Goal: Task Accomplishment & Management: Manage account settings

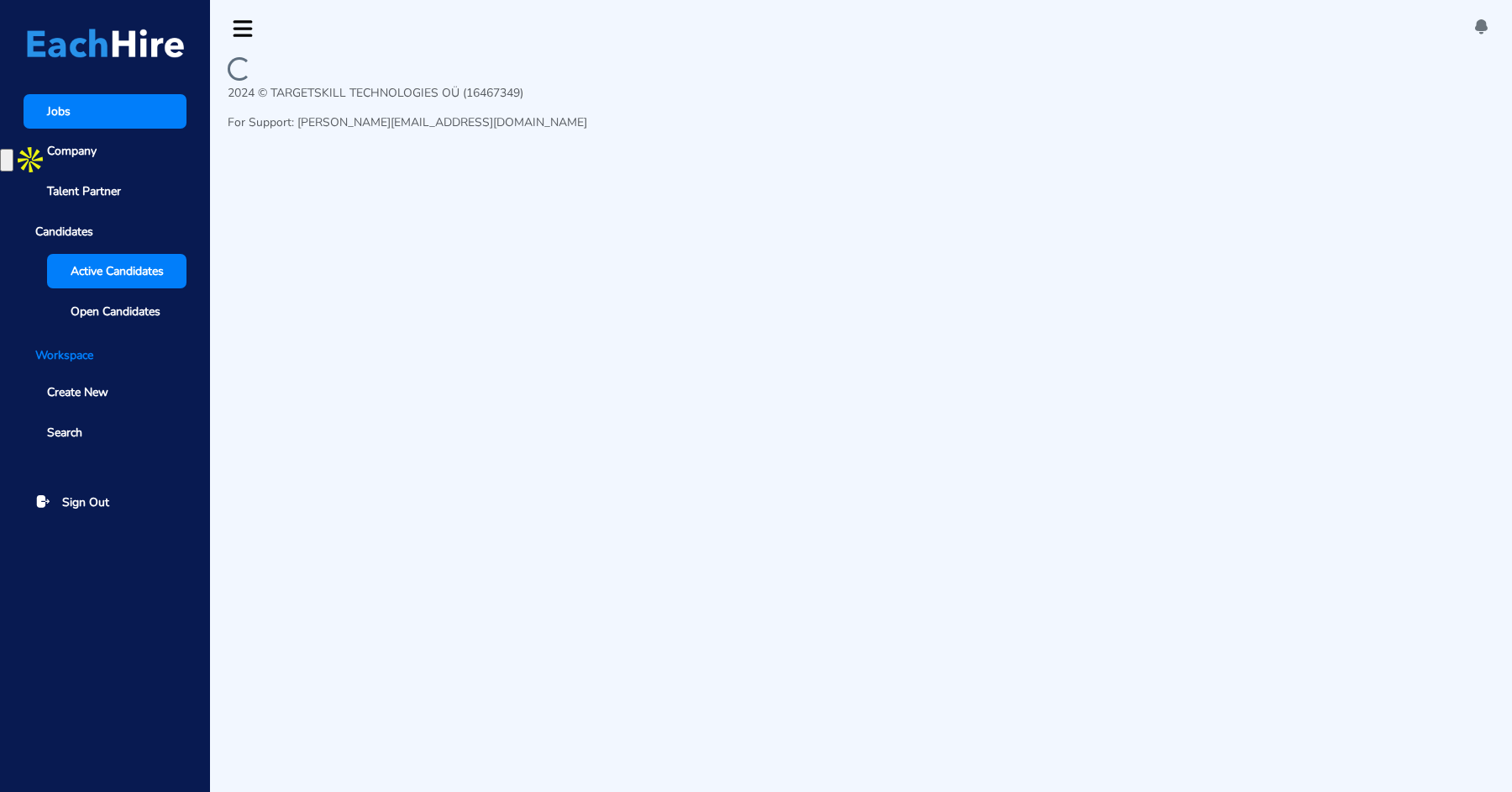
click at [102, 269] on span "Active Candidates" at bounding box center [117, 271] width 93 height 18
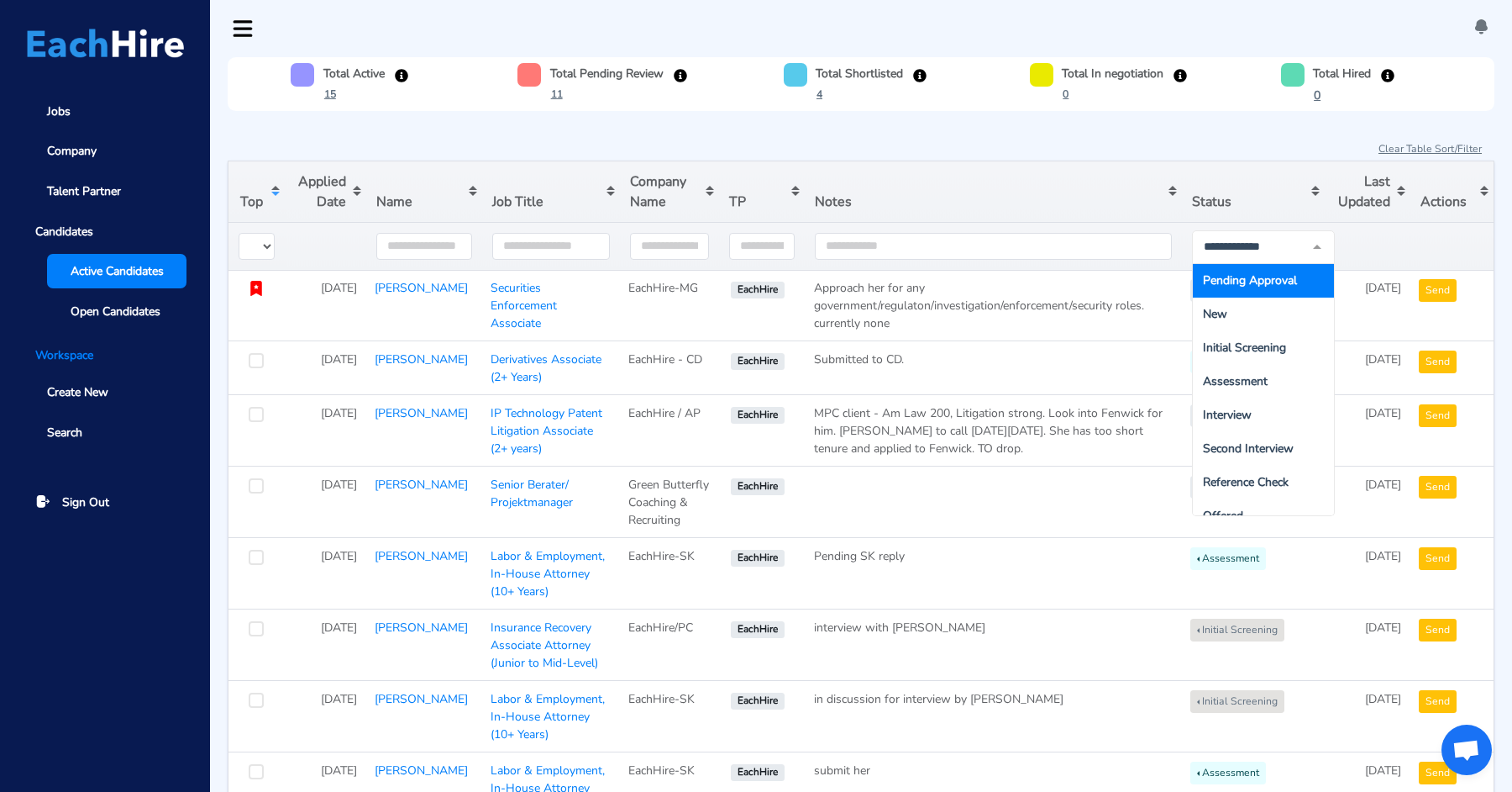
click at [1254, 287] on span "Pending Approval" at bounding box center [1263, 281] width 141 height 34
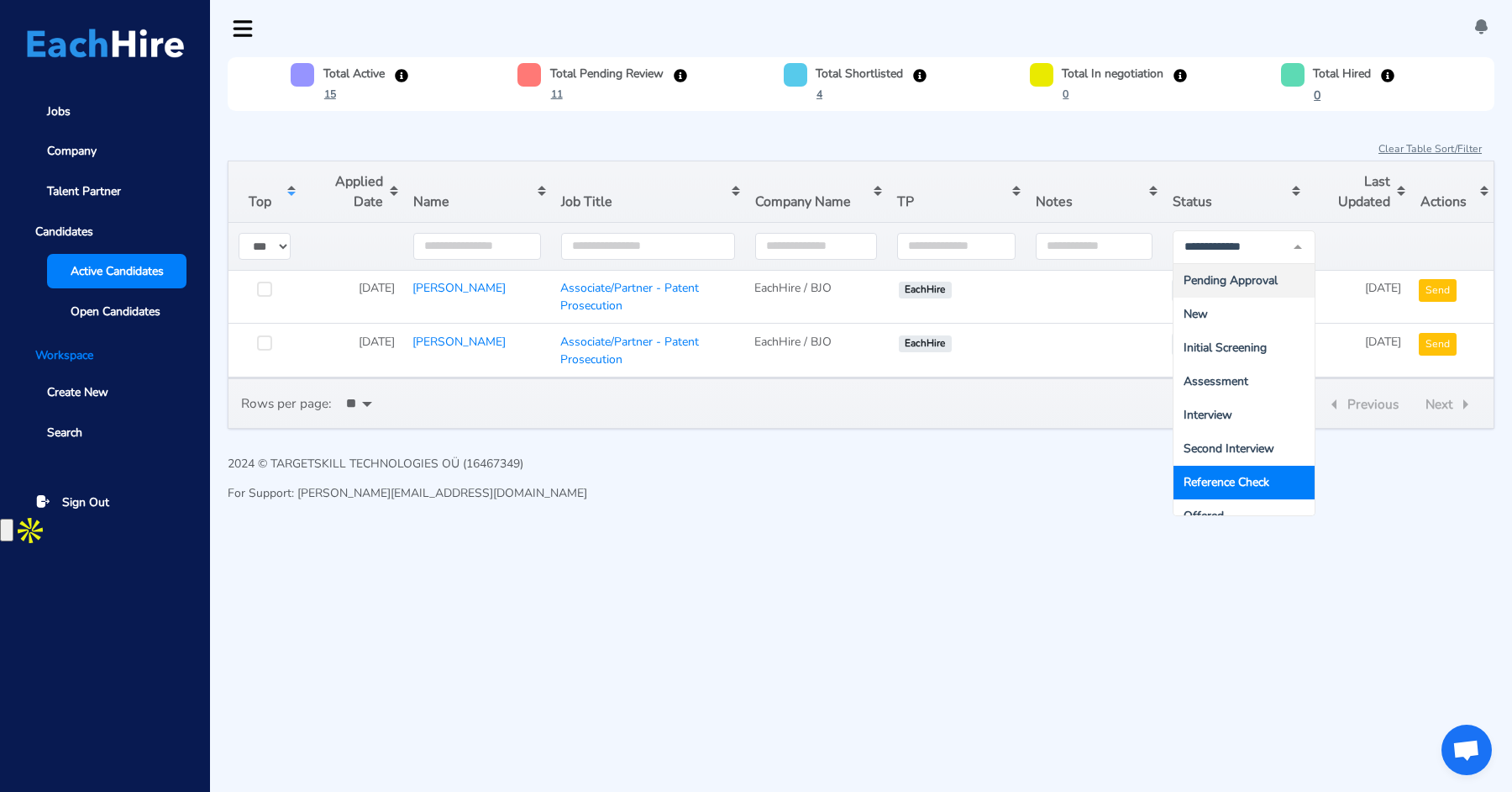
click at [1023, 547] on html "Jobs Company Talent Partner Candidates Active Candidates Open Candidates Worksp…" at bounding box center [756, 273] width 1512 height 547
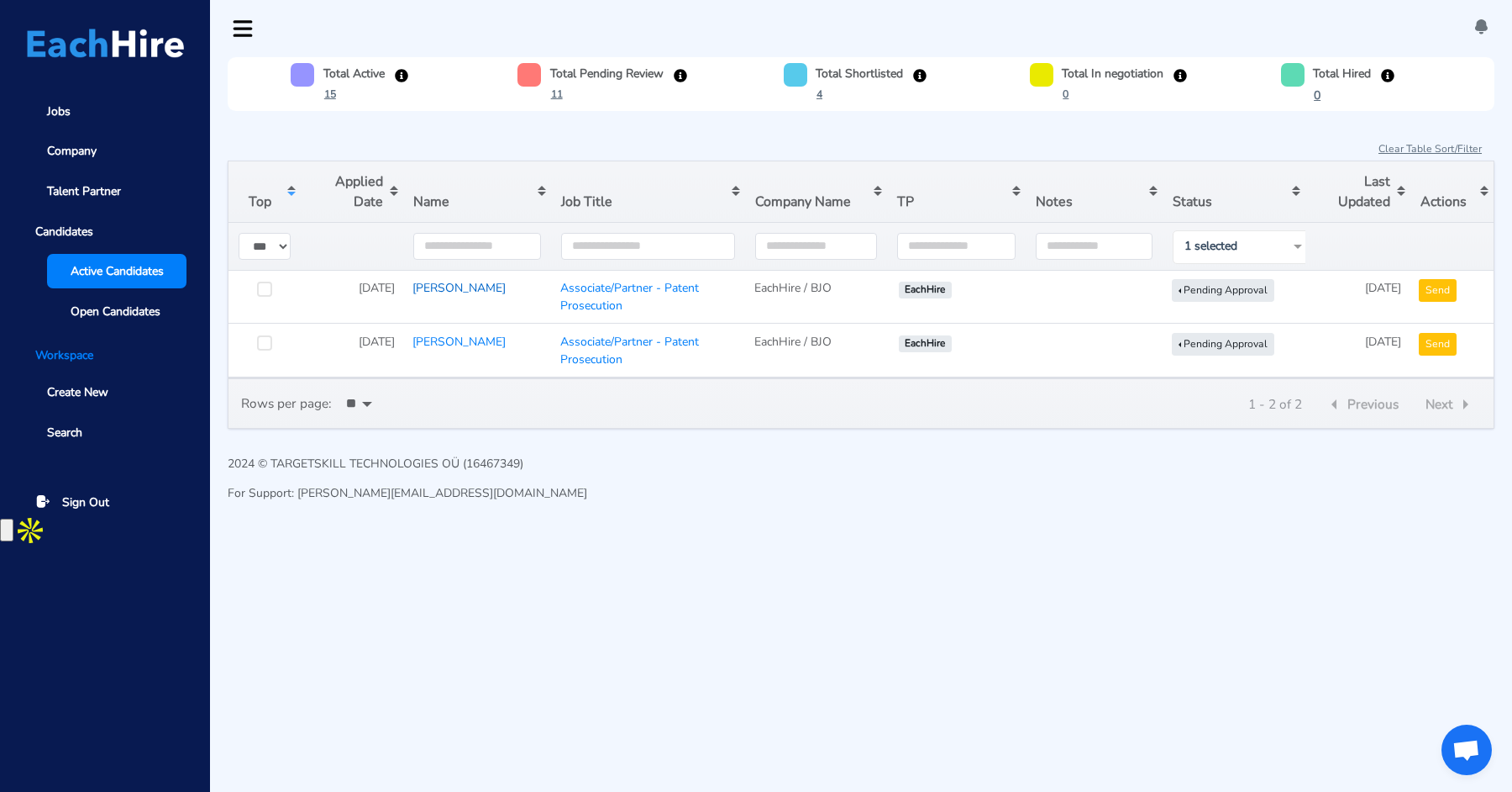
click at [459, 283] on link "[PERSON_NAME]" at bounding box center [459, 288] width 93 height 16
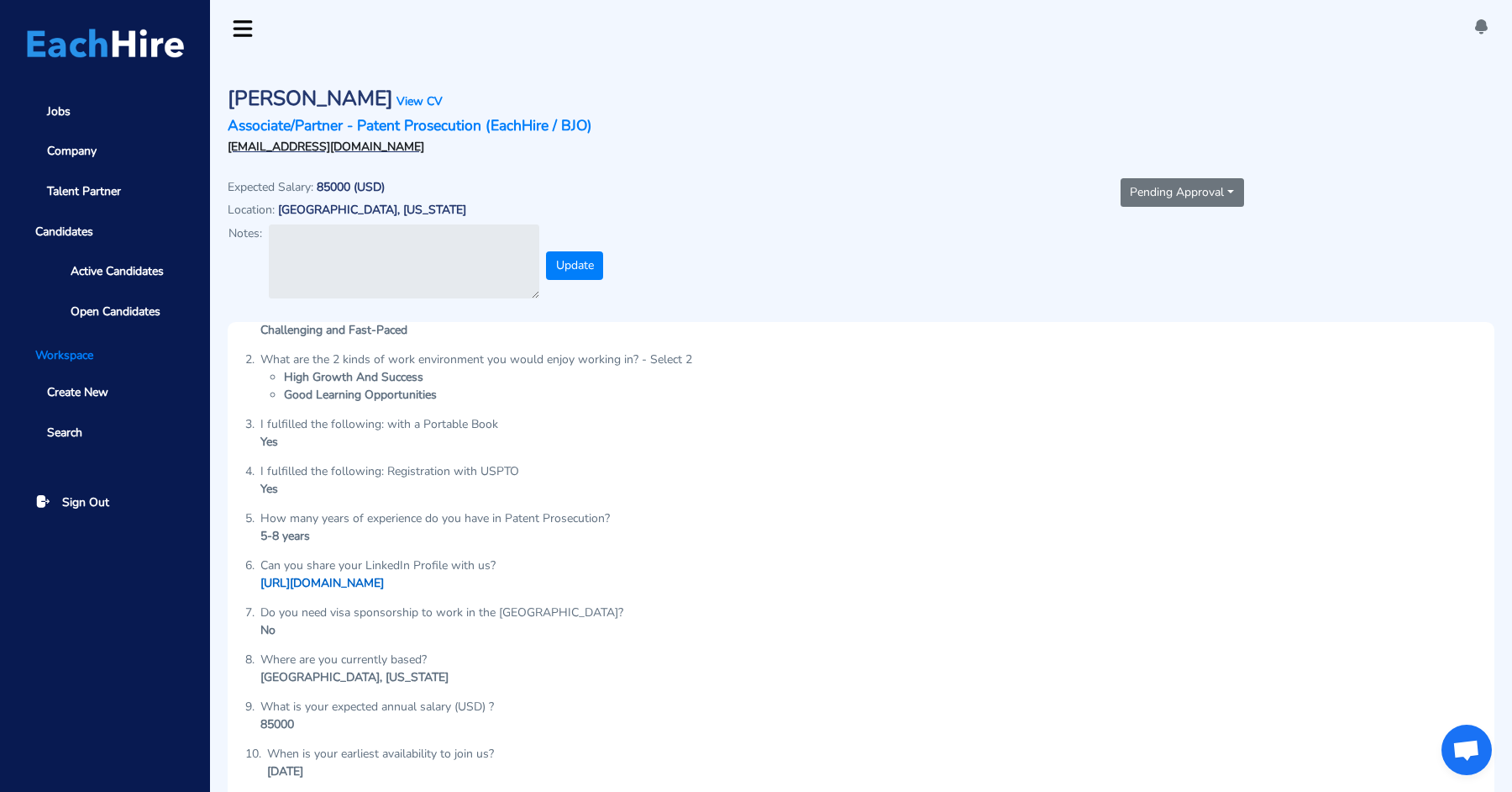
scroll to position [30, 0]
click at [1185, 198] on button "Pending Approval" at bounding box center [1182, 192] width 124 height 29
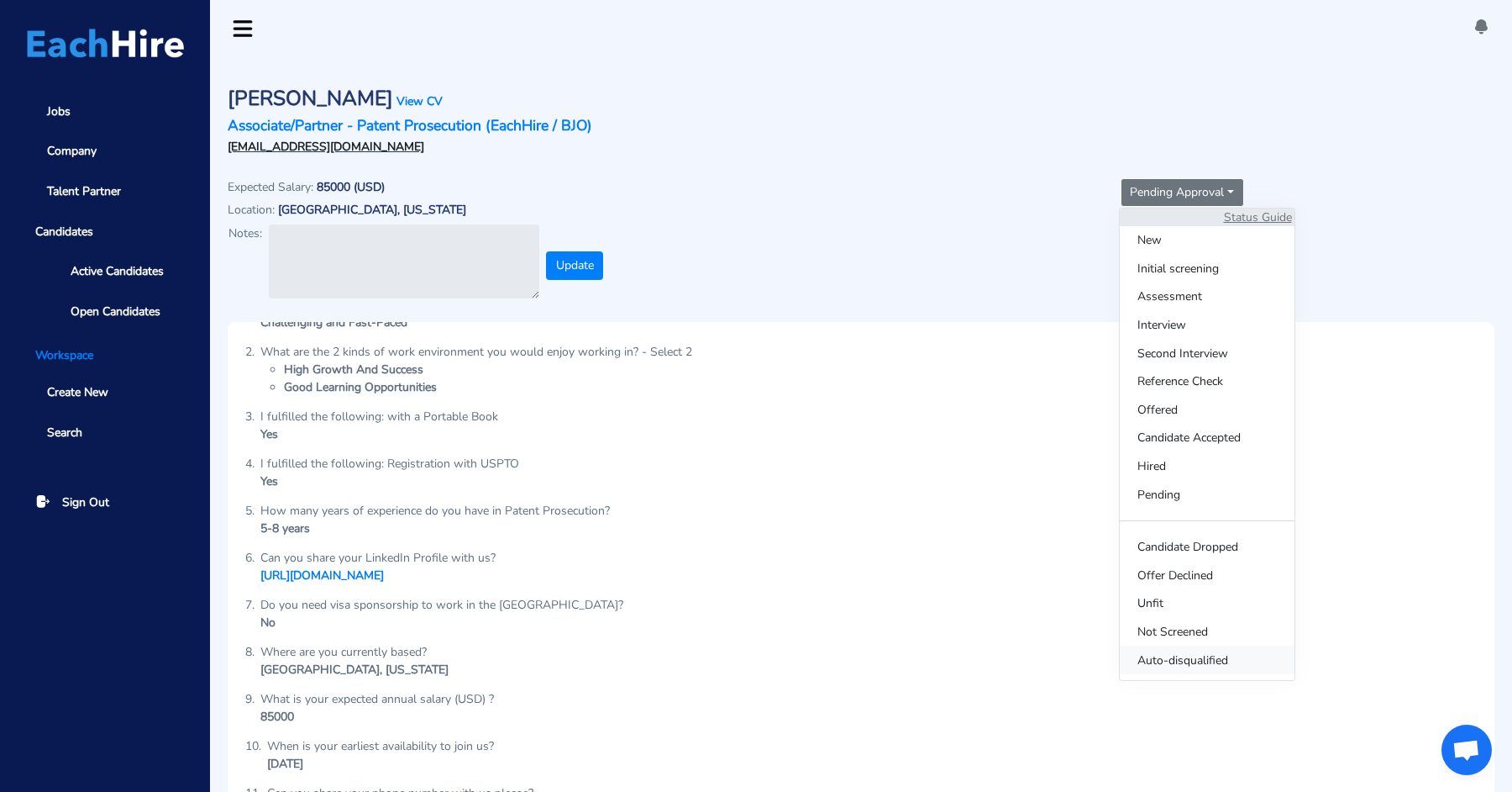
click at [1163, 656] on span "Auto-disqualified" at bounding box center [1207, 660] width 175 height 29
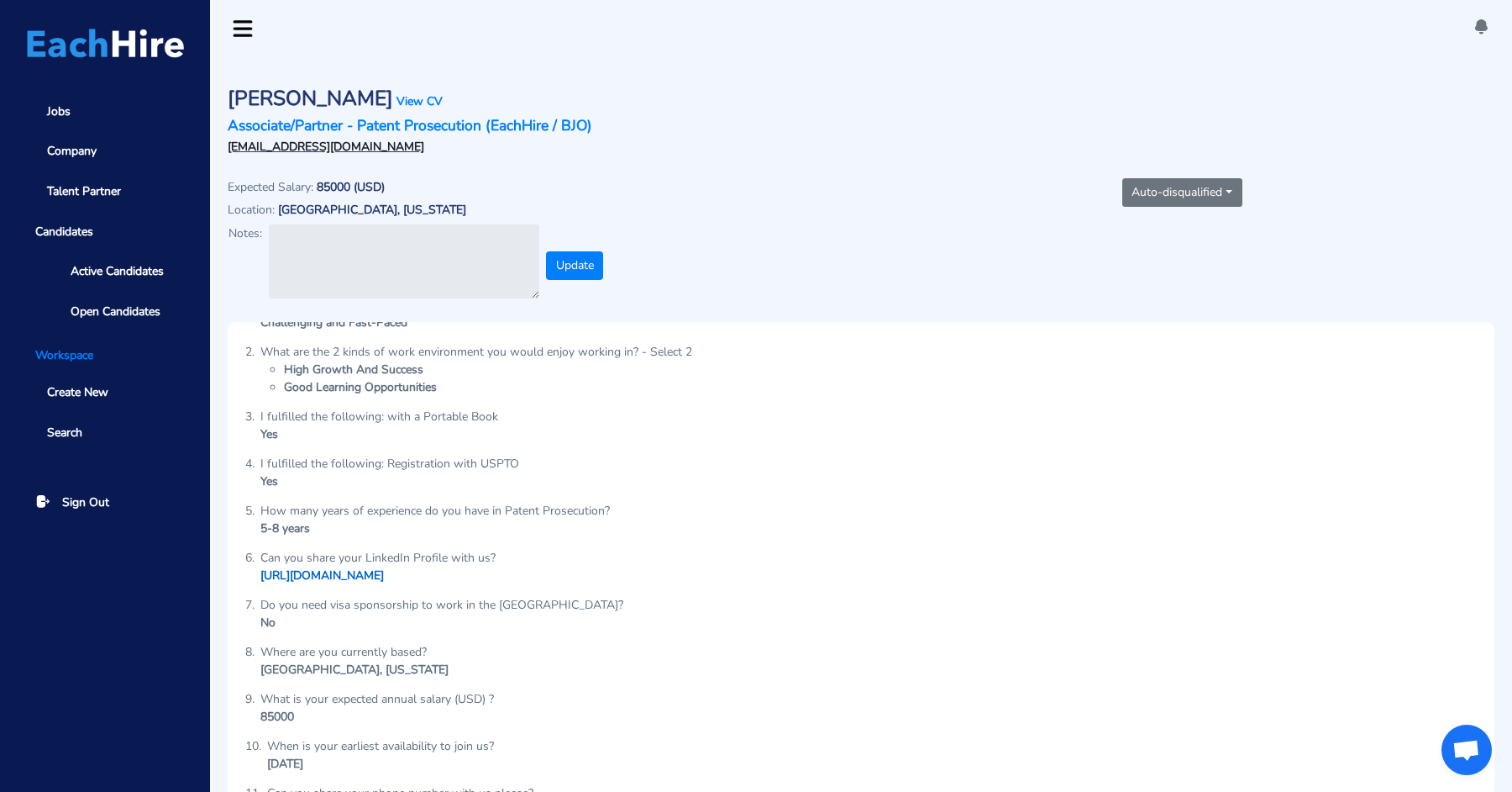
click at [339, 577] on link "[URL][DOMAIN_NAME]" at bounding box center [322, 575] width 124 height 16
click at [113, 268] on span "Active Candidates" at bounding box center [117, 271] width 93 height 18
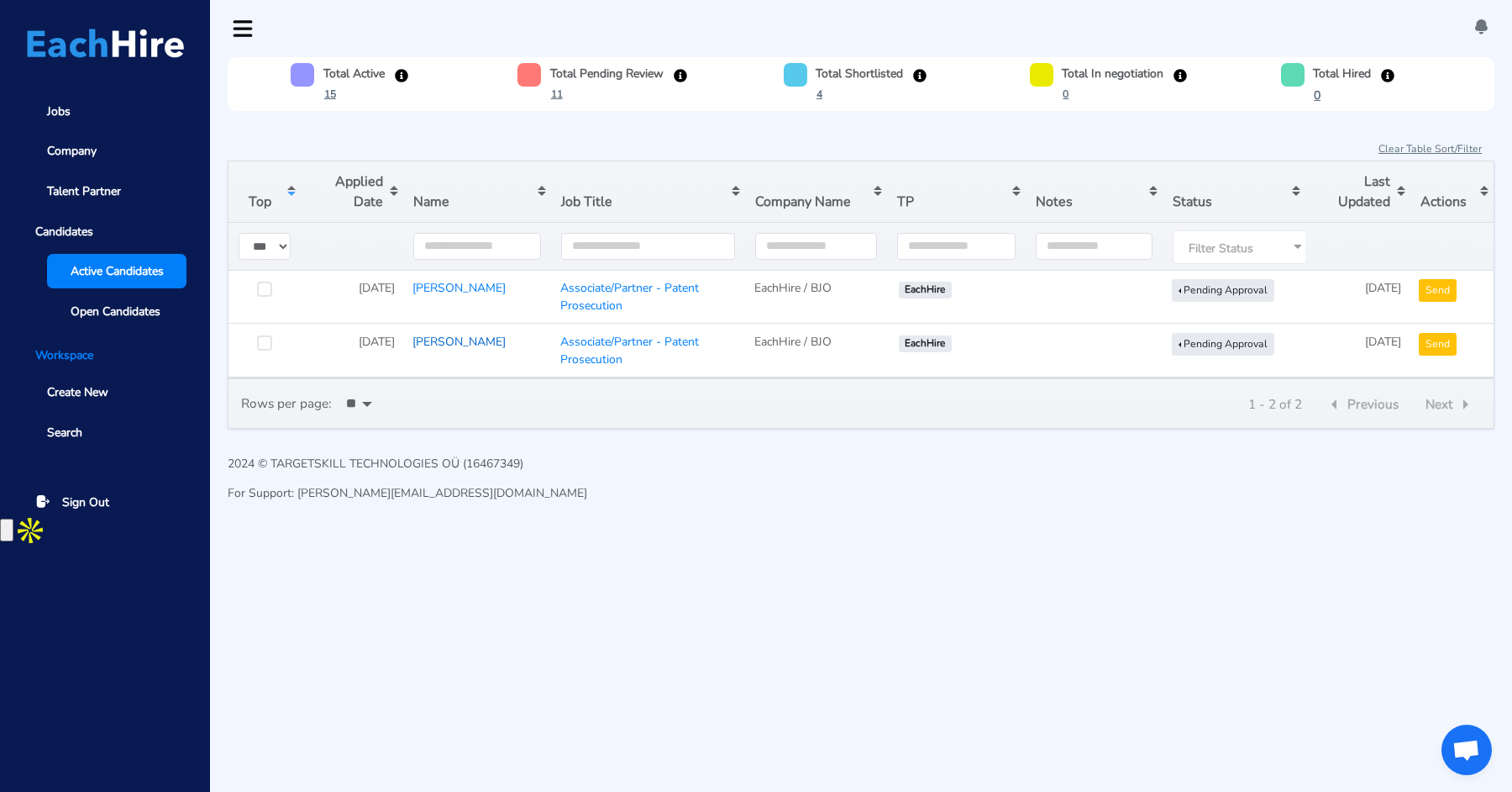
click at [451, 334] on link "[PERSON_NAME]" at bounding box center [459, 341] width 93 height 16
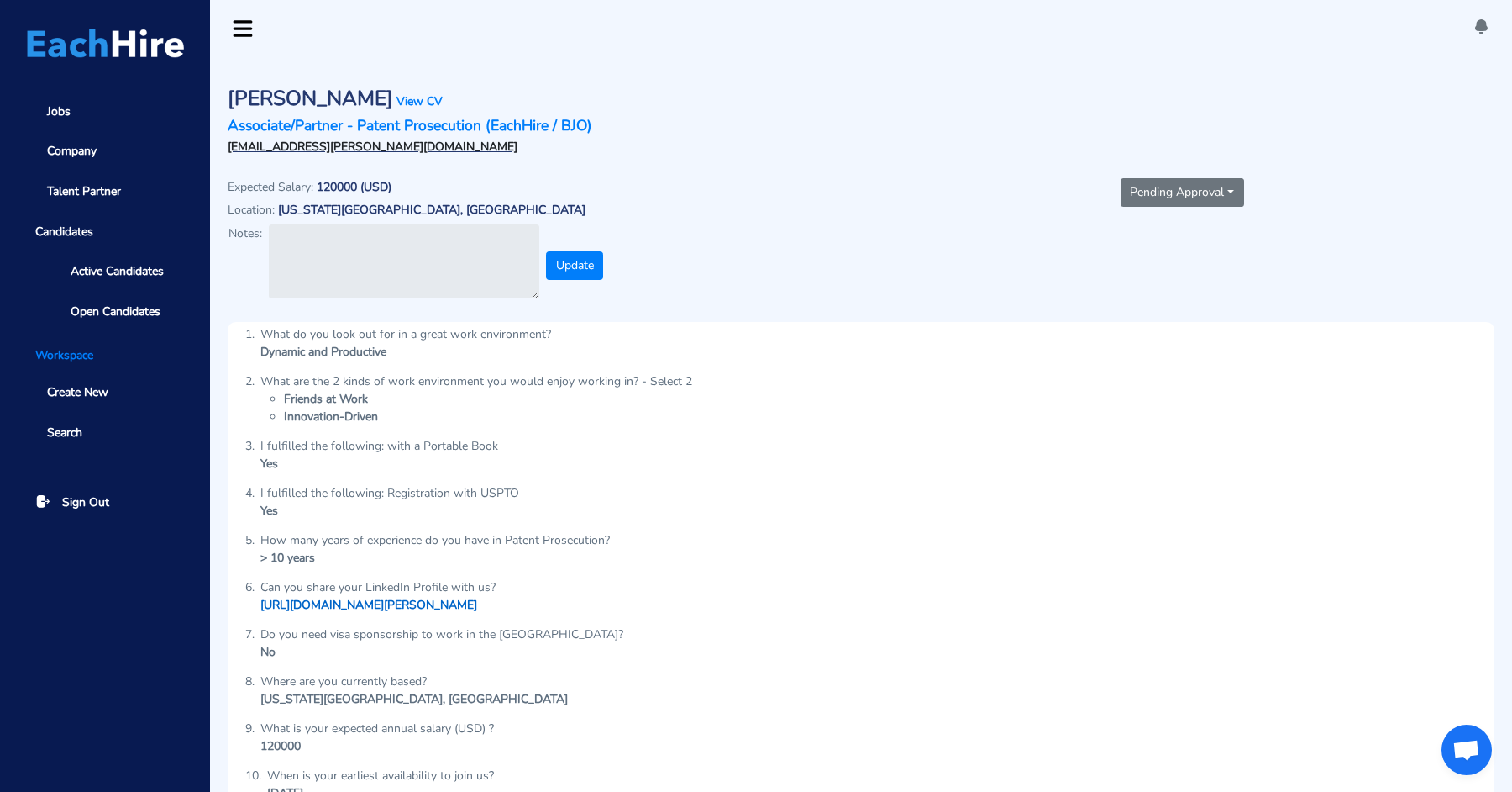
click at [469, 597] on link "[URL][DOMAIN_NAME][PERSON_NAME]" at bounding box center [369, 605] width 216 height 16
click at [1176, 194] on button "Pending Approval" at bounding box center [1182, 192] width 124 height 29
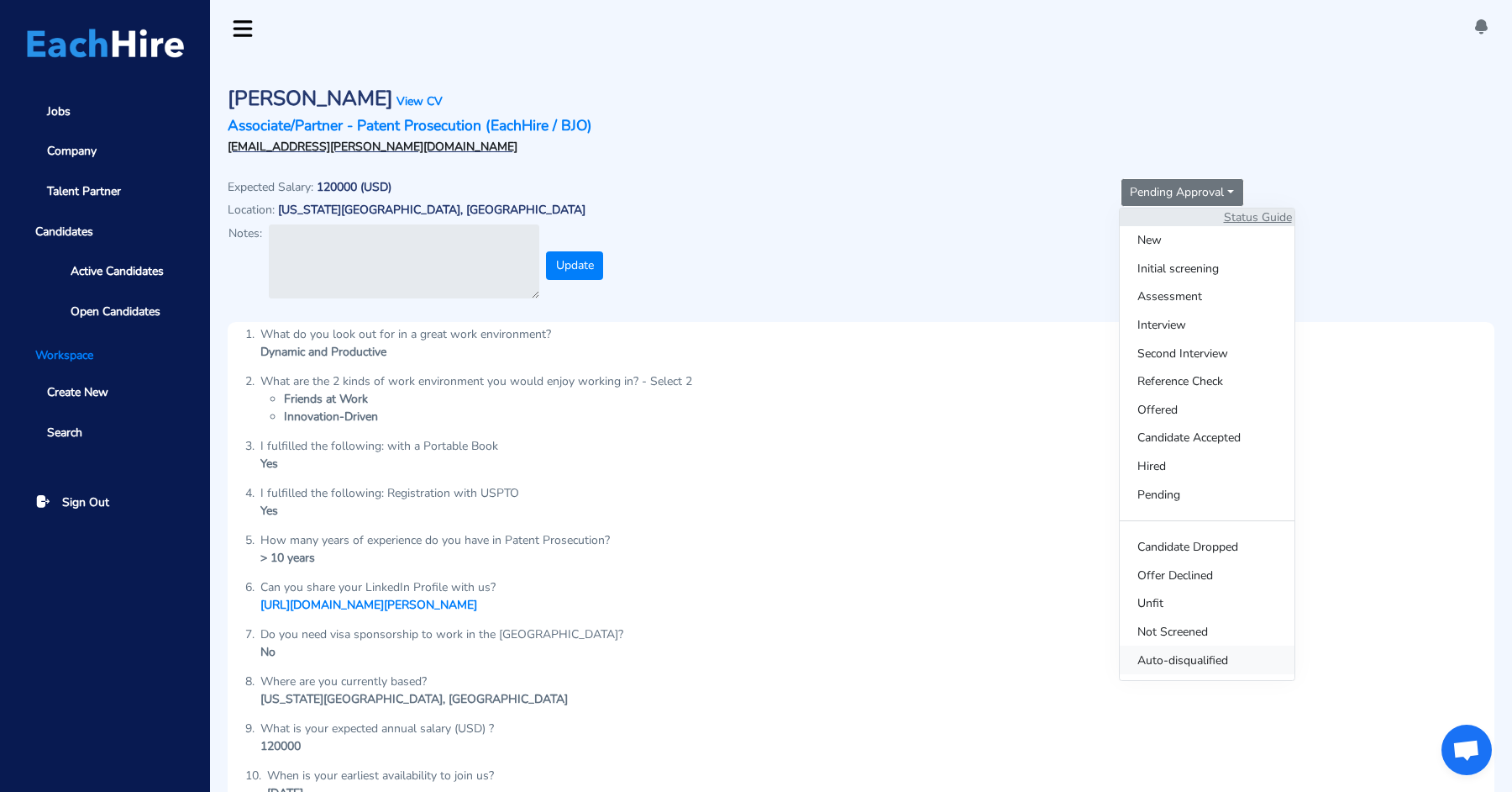
click at [1159, 662] on span "Auto-disqualified" at bounding box center [1207, 660] width 175 height 29
